Goal: Task Accomplishment & Management: Manage account settings

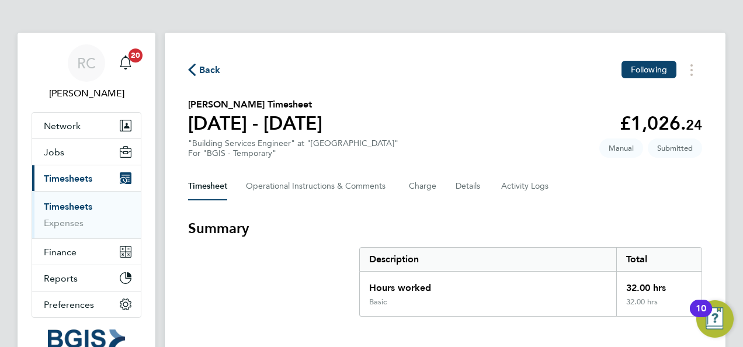
click at [222, 67] on div "Back Following" at bounding box center [445, 70] width 514 height 18
click at [207, 70] on span "Back" at bounding box center [210, 70] width 22 height 14
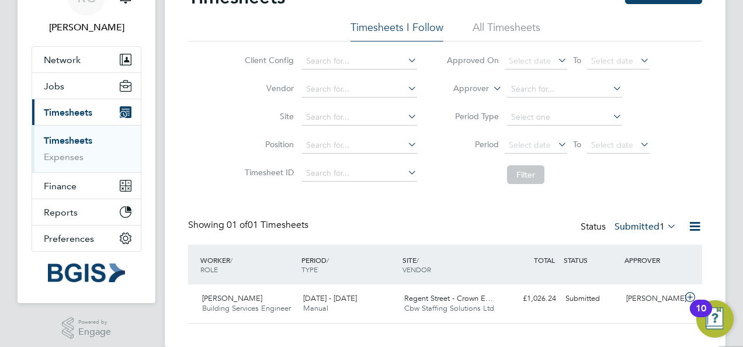
scroll to position [84, 0]
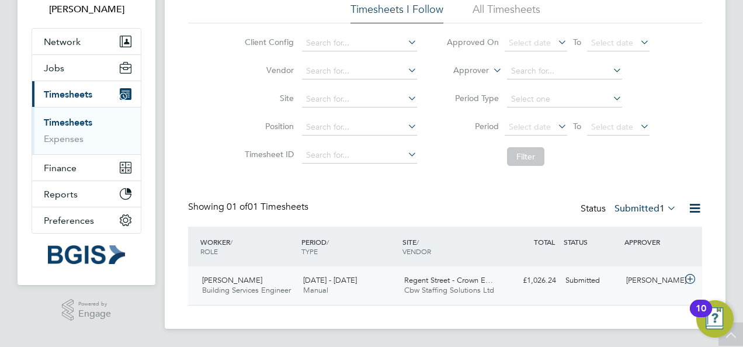
click at [322, 283] on span "[DATE] - [DATE]" at bounding box center [330, 280] width 54 height 10
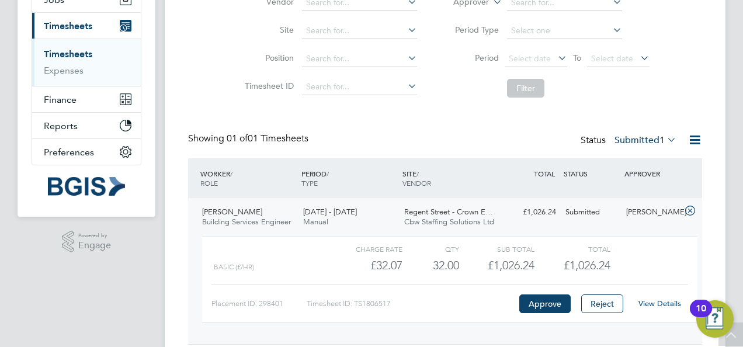
scroll to position [191, 0]
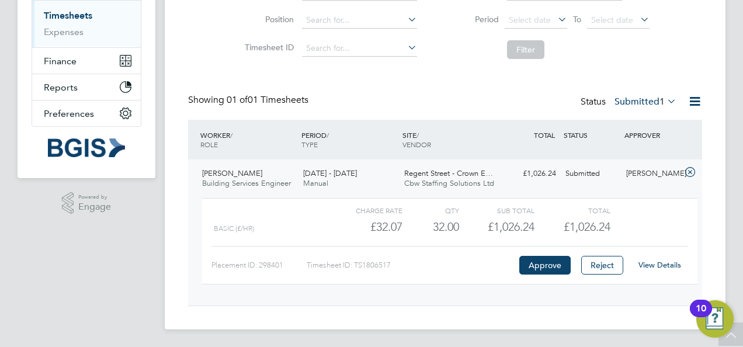
drag, startPoint x: 131, startPoint y: 230, endPoint x: 103, endPoint y: 2, distance: 229.0
click at [131, 230] on app-navbar "RC Raffaele Centra Notifications 20 Applications: Network Sites Workers Jobs Po…" at bounding box center [87, 95] width 138 height 506
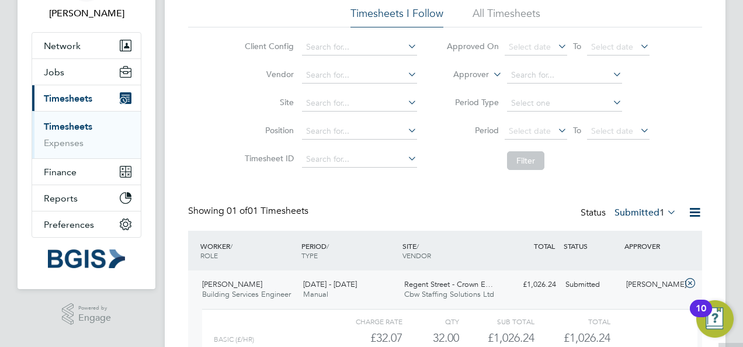
scroll to position [121, 0]
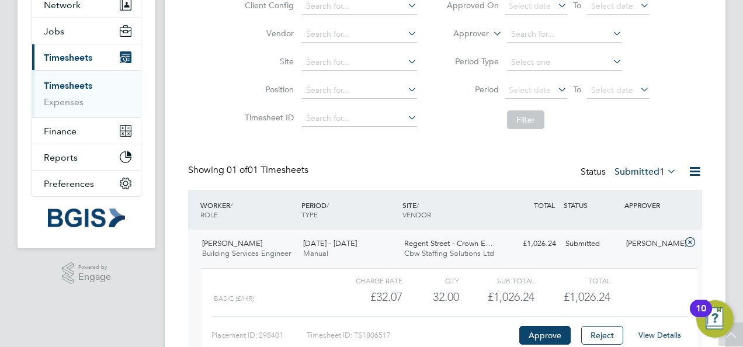
click at [717, 242] on div "Timesheets New Timesheet Timesheets I Follow All Timesheets Client Config Vendo…" at bounding box center [445, 156] width 561 height 488
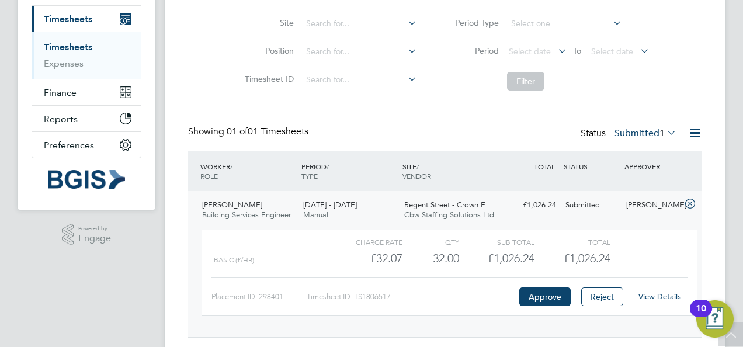
scroll to position [191, 0]
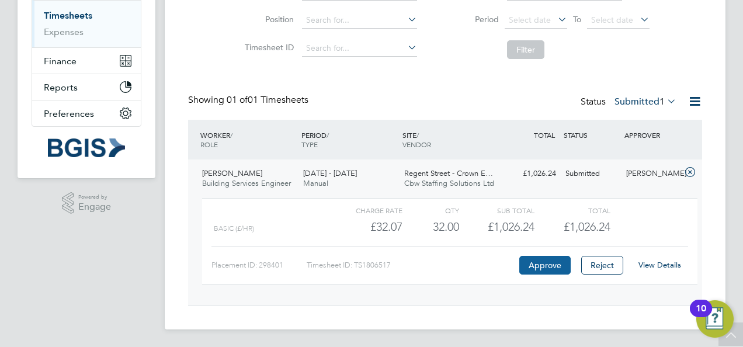
click at [556, 262] on button "Approve" at bounding box center [544, 265] width 51 height 19
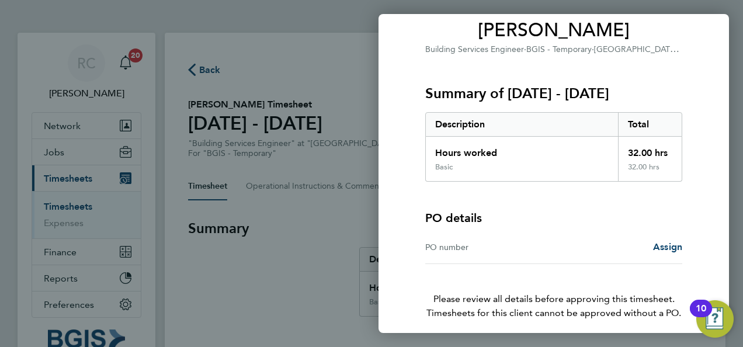
scroll to position [117, 0]
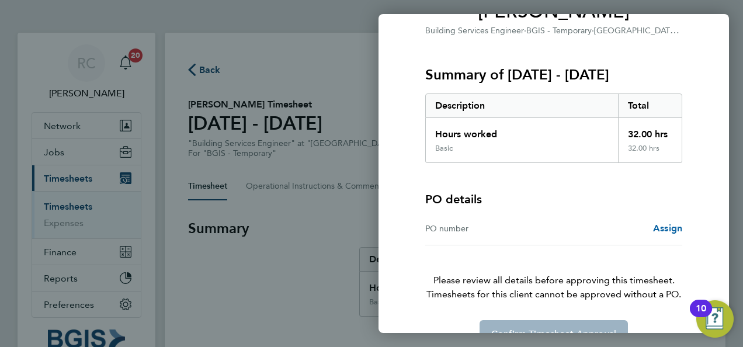
click at [673, 227] on span "Assign" at bounding box center [667, 228] width 29 height 11
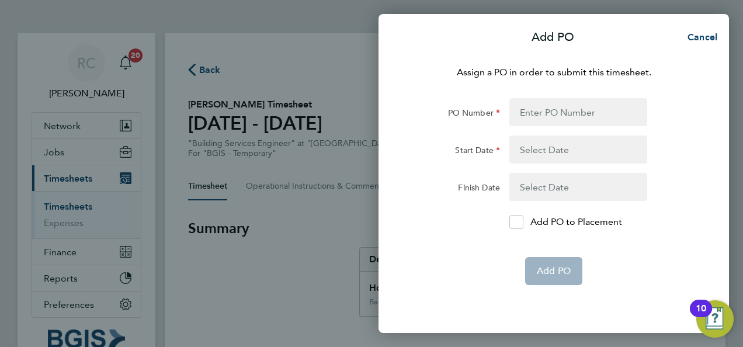
click at [580, 181] on button "button" at bounding box center [578, 187] width 138 height 28
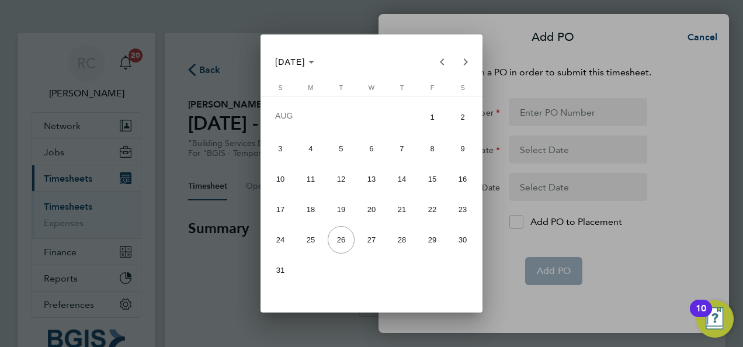
click at [618, 85] on div at bounding box center [371, 173] width 743 height 347
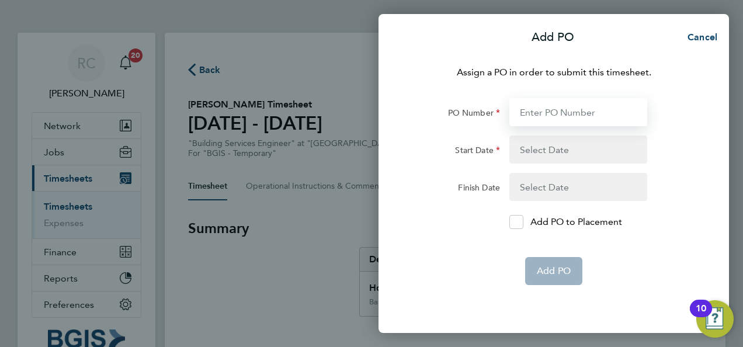
click at [549, 117] on input "PO Number" at bounding box center [578, 112] width 138 height 28
paste input "PSP2508260070"
type input "PSP2508260070"
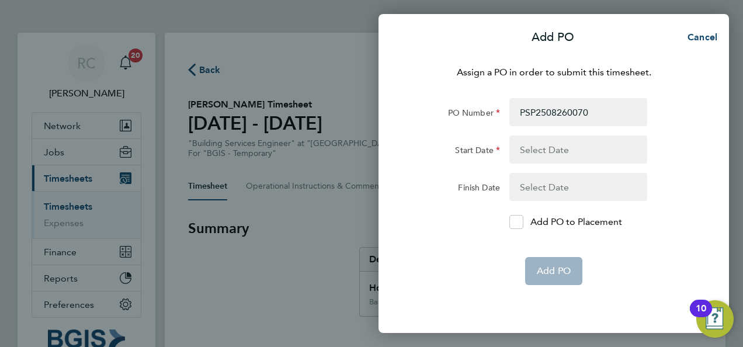
click at [542, 154] on button "button" at bounding box center [578, 150] width 138 height 28
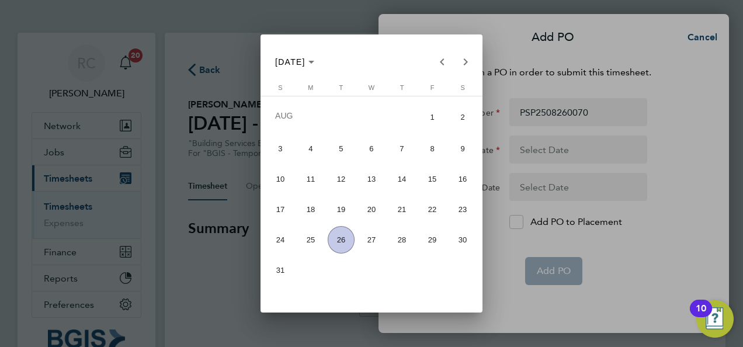
click at [469, 180] on span "16" at bounding box center [462, 178] width 27 height 27
type input "[DATE]"
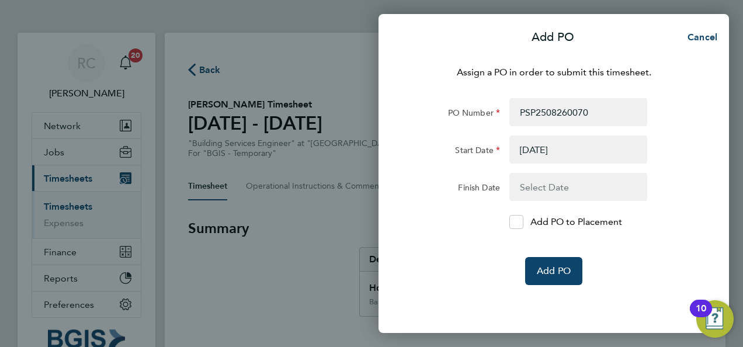
click at [540, 183] on button "button" at bounding box center [578, 187] width 138 height 28
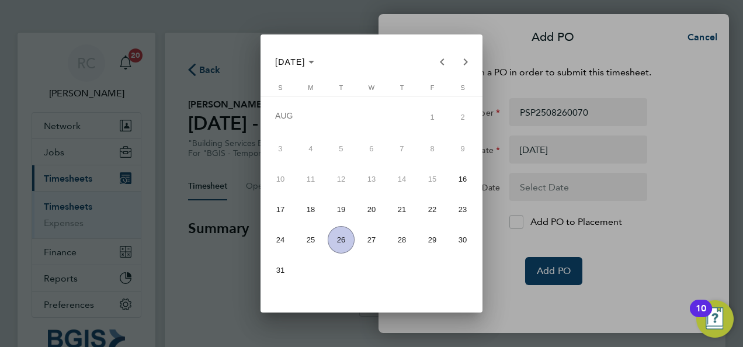
click at [433, 210] on span "22" at bounding box center [432, 209] width 27 height 27
type input "[DATE]"
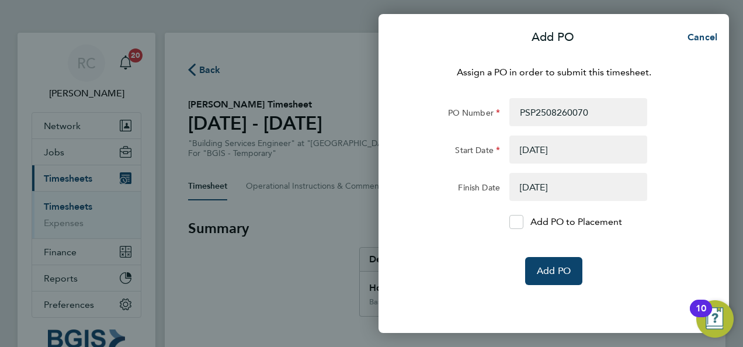
click at [508, 225] on div "Add PO to Placement" at bounding box center [578, 222] width 147 height 14
click at [512, 221] on icon at bounding box center [516, 222] width 9 height 8
click at [521, 222] on input "Add PO to Placement" at bounding box center [521, 222] width 0 height 0
click at [549, 263] on button "Add PO" at bounding box center [553, 271] width 57 height 28
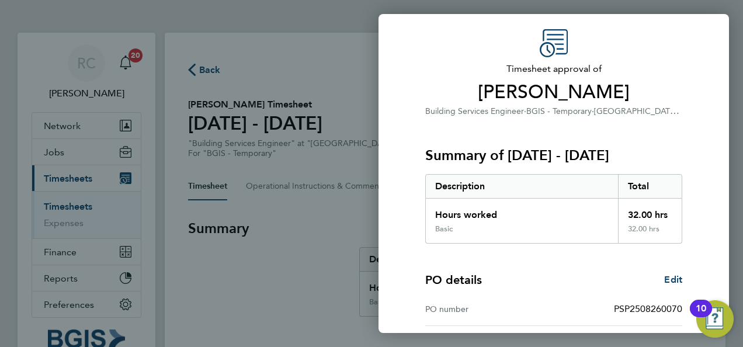
scroll to position [211, 0]
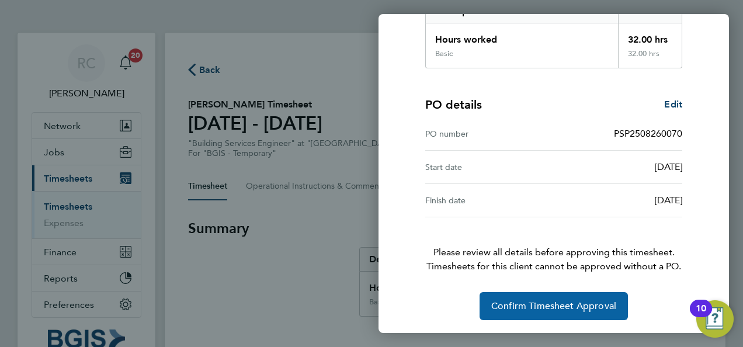
click at [548, 298] on button "Confirm Timesheet Approval" at bounding box center [554, 306] width 148 height 28
